Goal: Transaction & Acquisition: Purchase product/service

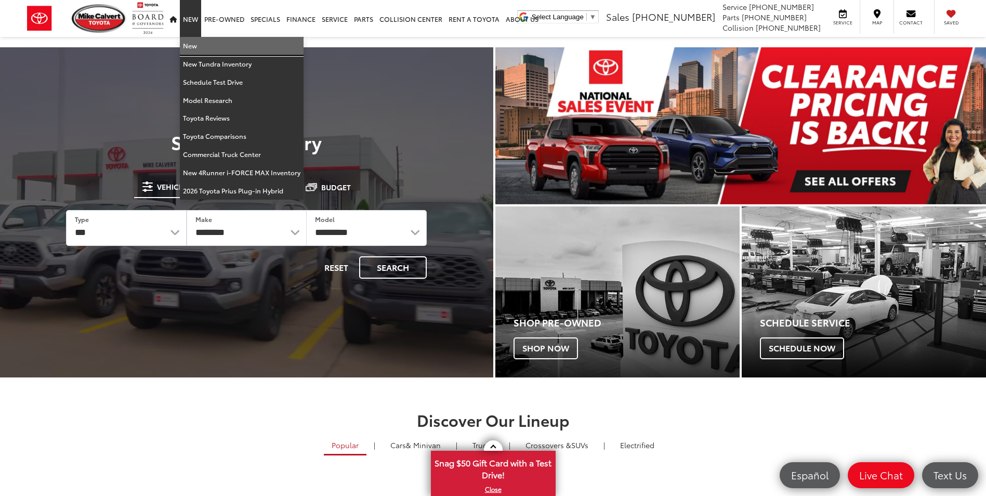
click at [194, 42] on link "New" at bounding box center [242, 46] width 124 height 18
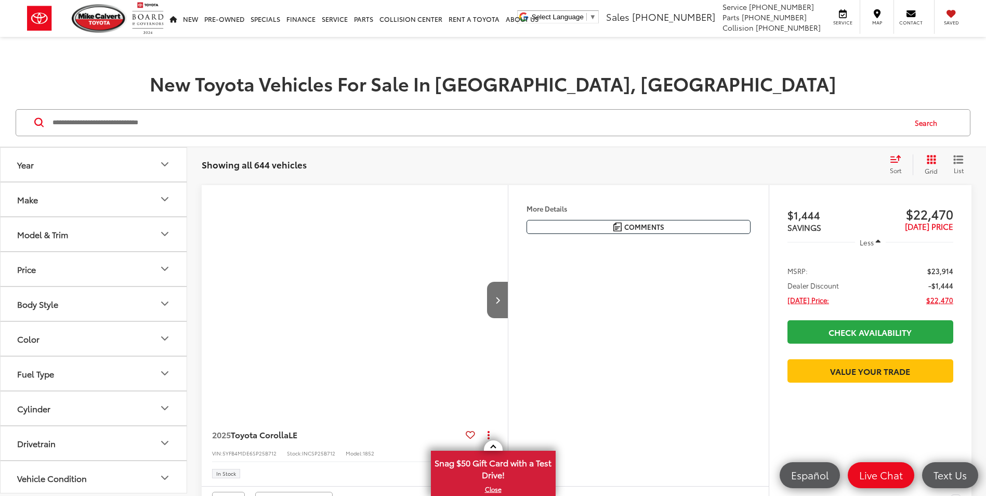
click at [100, 234] on button "Model & Trim" at bounding box center [94, 234] width 187 height 34
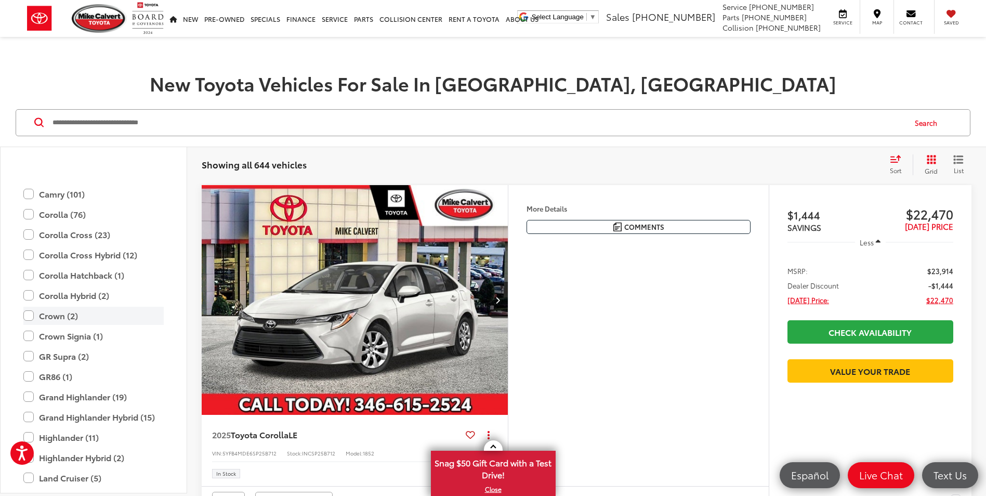
scroll to position [254, 0]
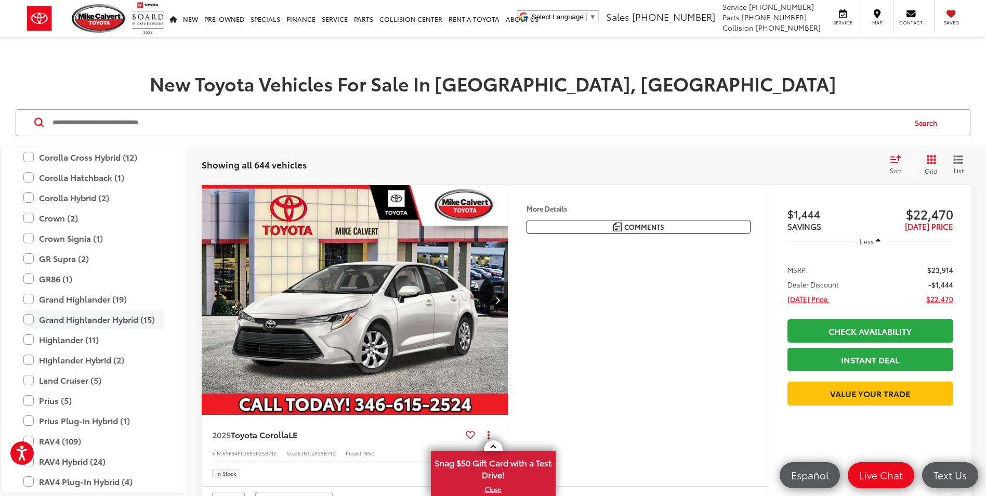
click at [34, 320] on label "Grand Highlander Hybrid (15)" at bounding box center [93, 319] width 140 height 18
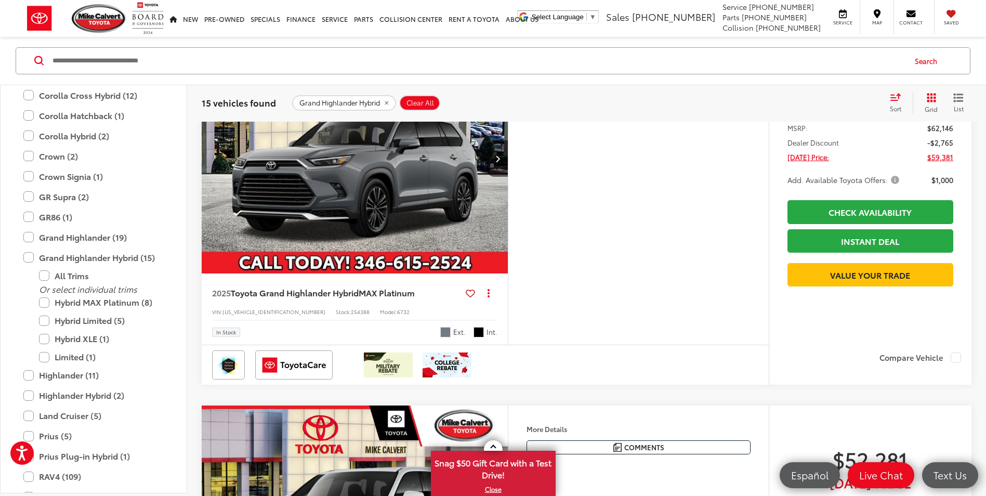
scroll to position [624, 0]
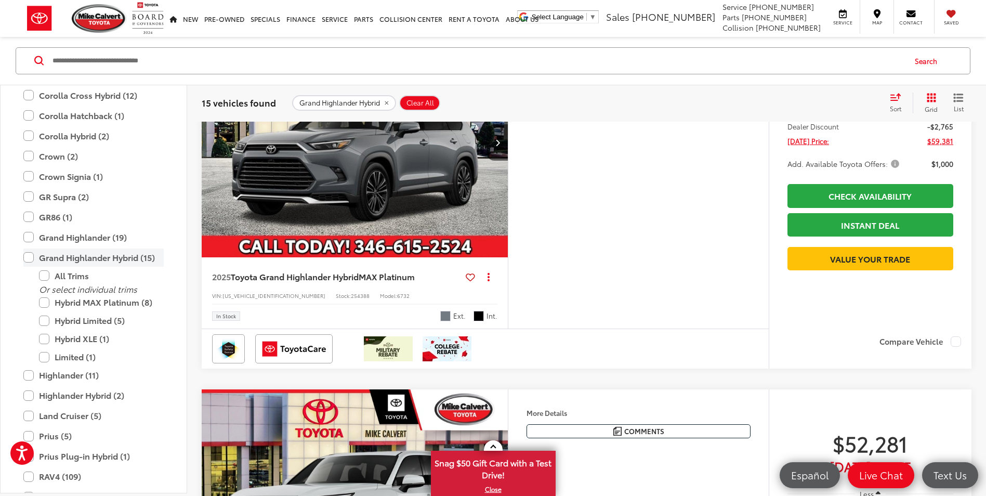
click at [34, 264] on label "Grand Highlander Hybrid (15)" at bounding box center [93, 257] width 140 height 18
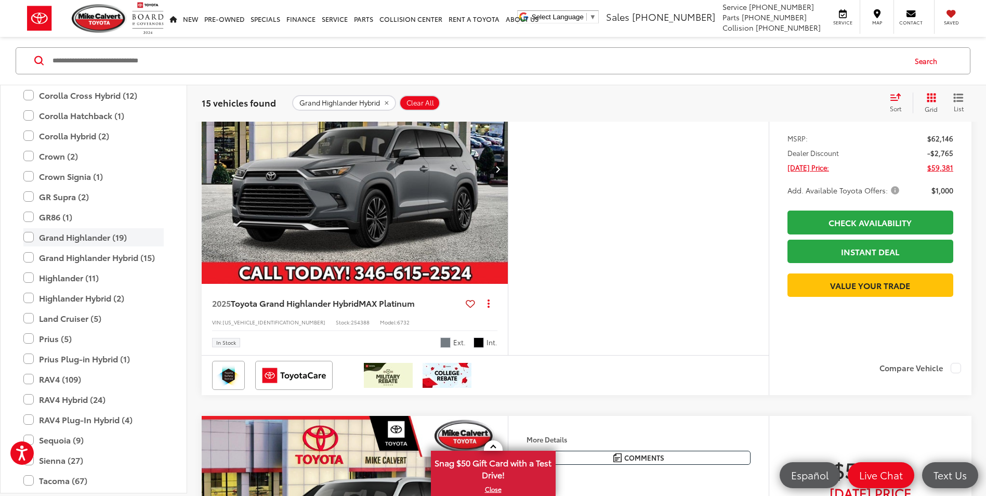
click at [62, 240] on label "Grand Highlander (19)" at bounding box center [93, 237] width 140 height 18
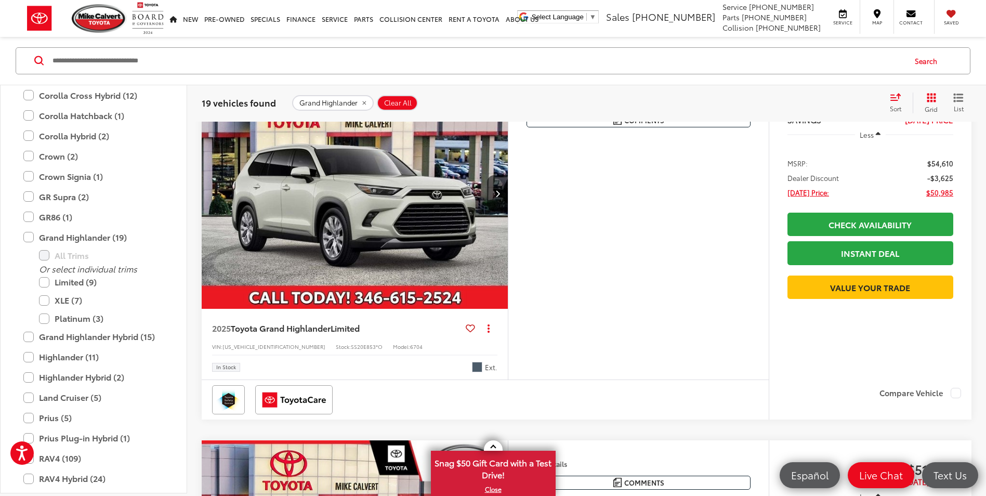
scroll to position [633, 0]
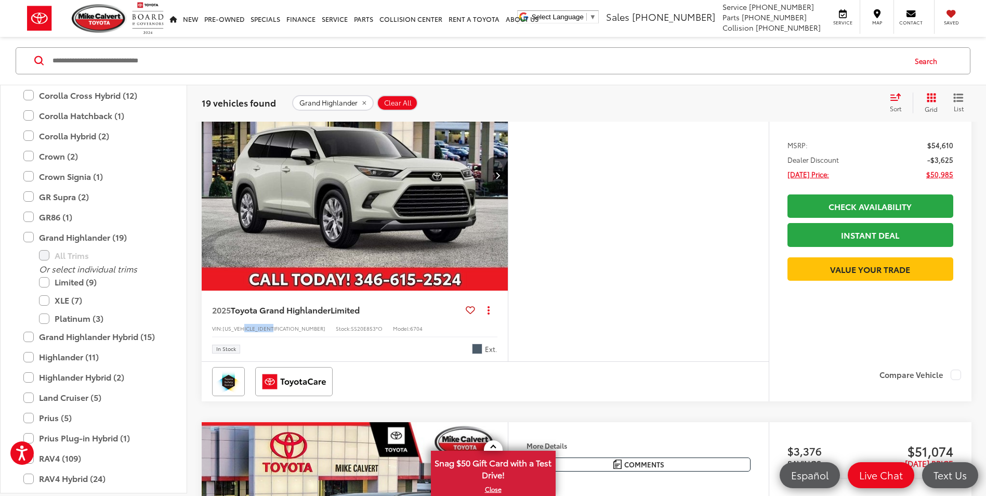
drag, startPoint x: 276, startPoint y: 368, endPoint x: 246, endPoint y: 364, distance: 30.4
click at [246, 331] on div "VIN: [US_VEHICLE_IDENTIFICATION_NUMBER] Stock: SS20E853*O Model: 6704" at bounding box center [354, 327] width 285 height 7
click at [739, 196] on div "Features Bluetooth® Heated Steering Wheel Remote Start 3rd Row Seating Android …" at bounding box center [638, 210] width 261 height 301
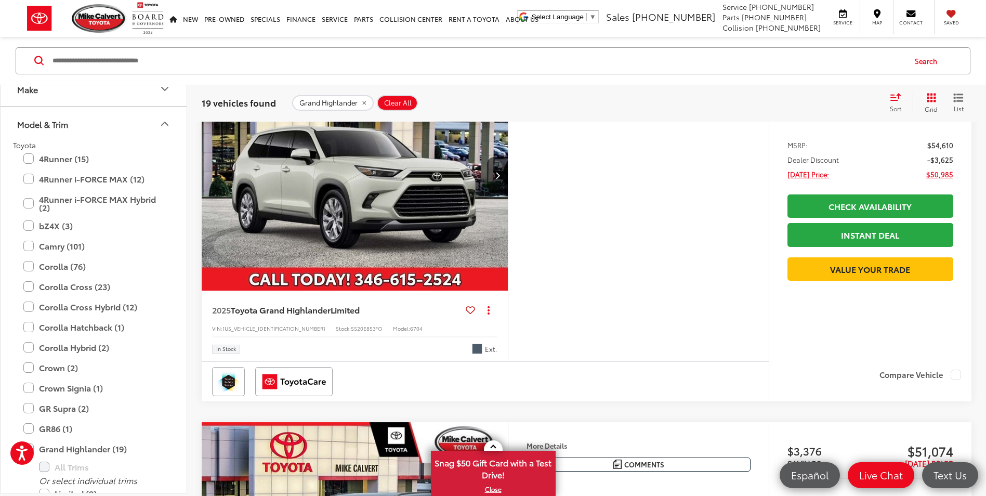
scroll to position [0, 0]
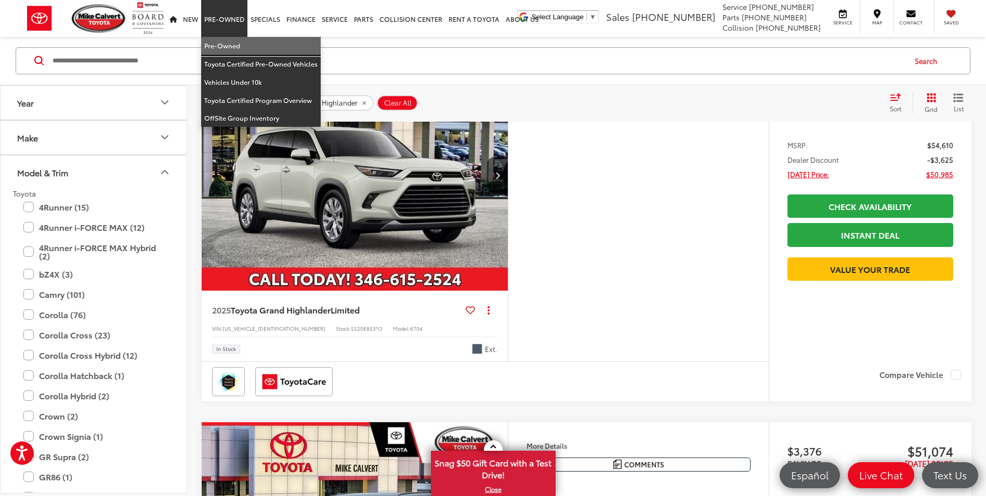
click at [227, 49] on link "Pre-Owned" at bounding box center [261, 46] width 120 height 18
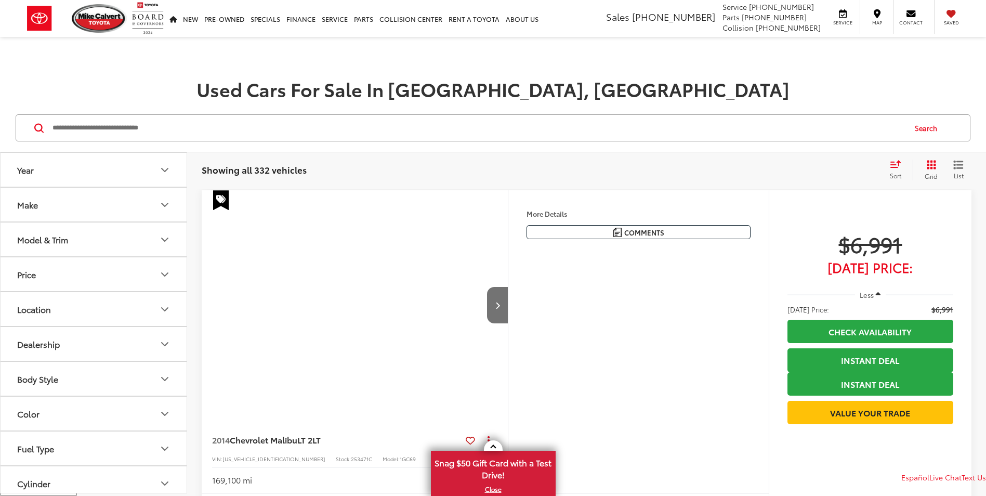
click at [107, 211] on button "Make" at bounding box center [94, 205] width 187 height 34
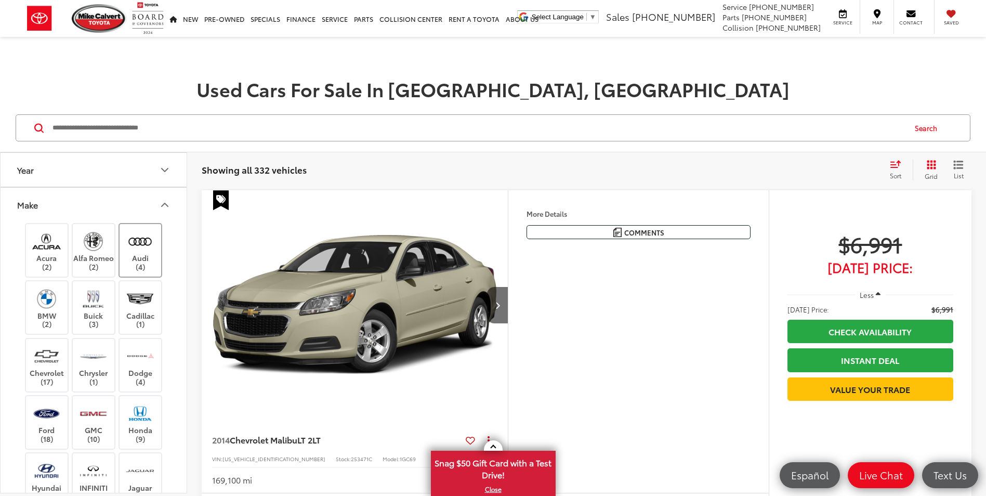
click at [134, 259] on label "Audi (4)" at bounding box center [141, 250] width 42 height 42
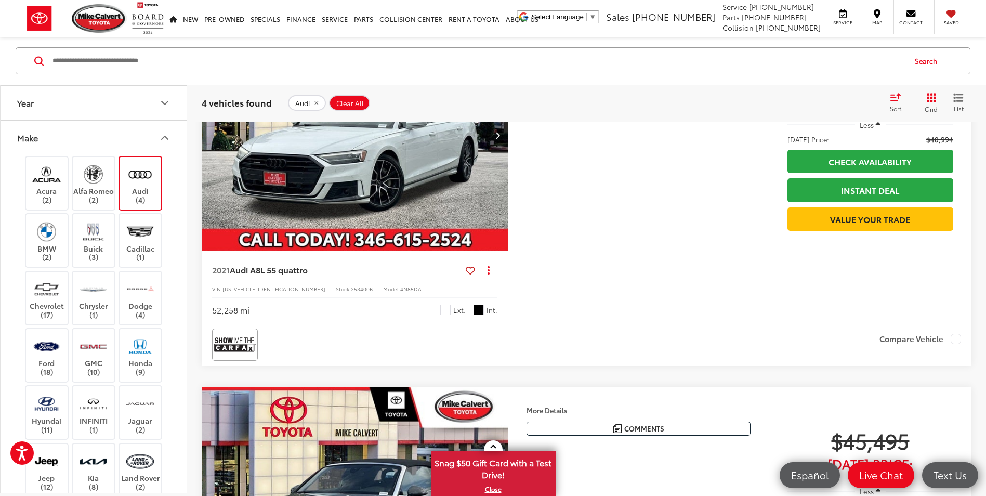
scroll to position [831, 0]
